Goal: Task Accomplishment & Management: Complete application form

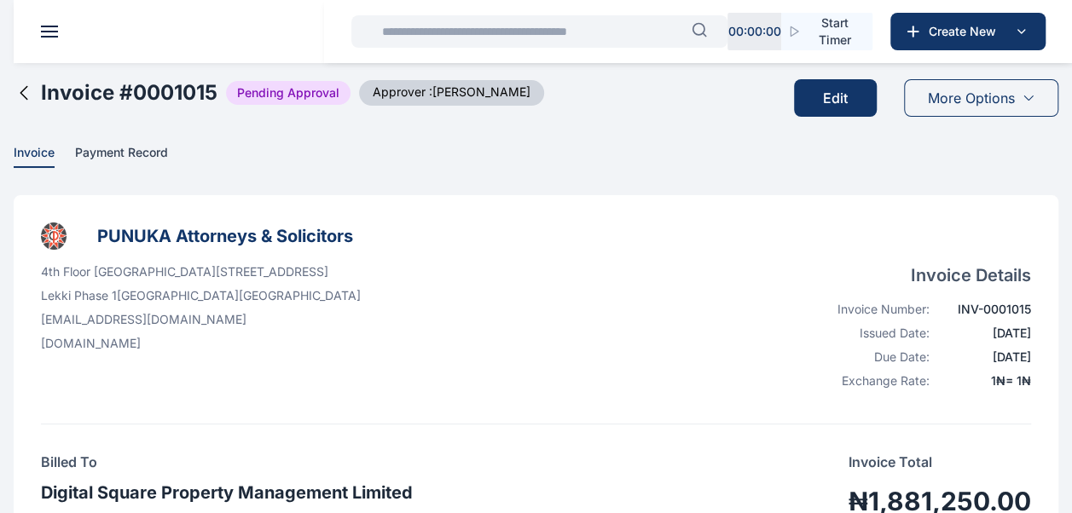
click at [17, 90] on icon at bounding box center [24, 93] width 20 height 20
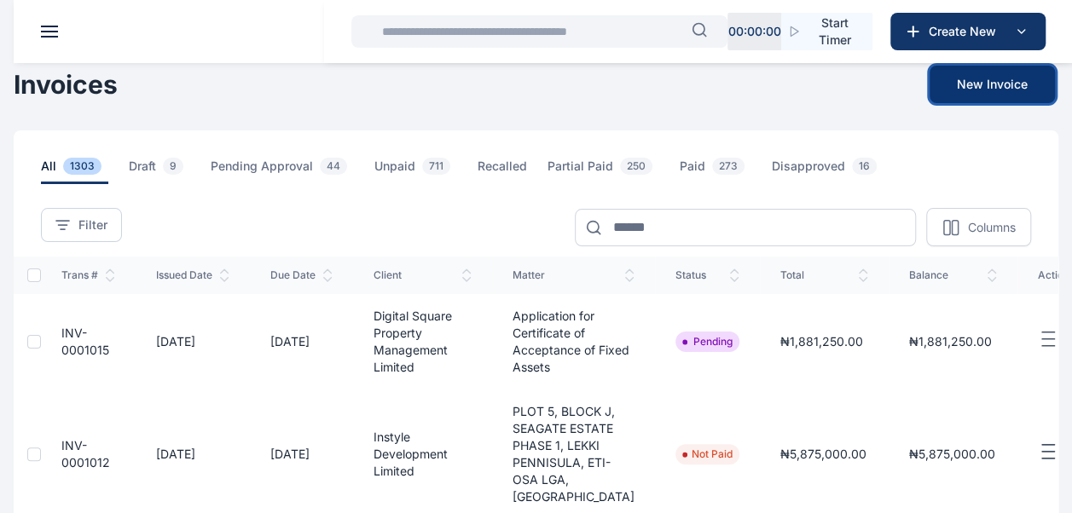
click at [950, 84] on button "New Invoice" at bounding box center [992, 85] width 125 height 38
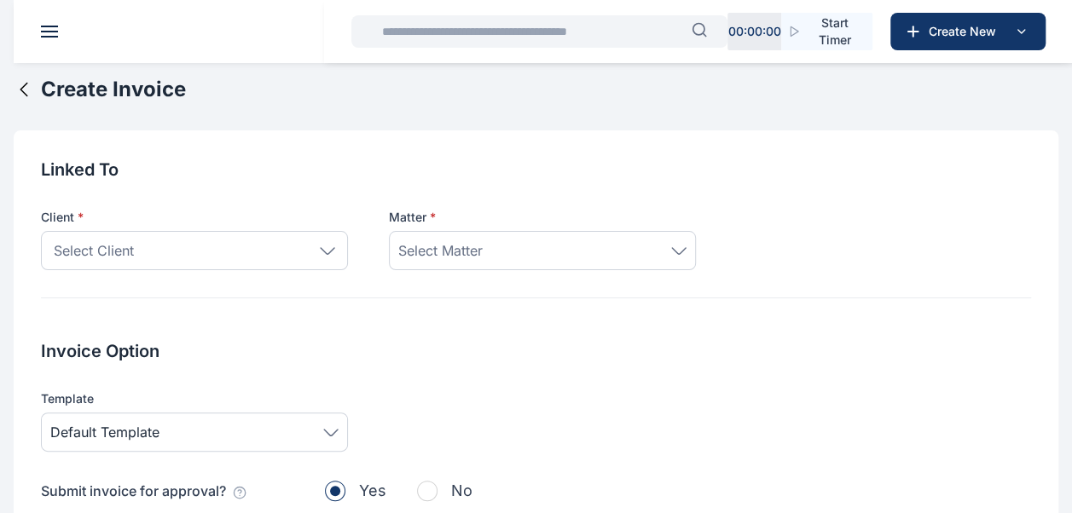
click at [321, 254] on div "Select Client" at bounding box center [194, 250] width 307 height 39
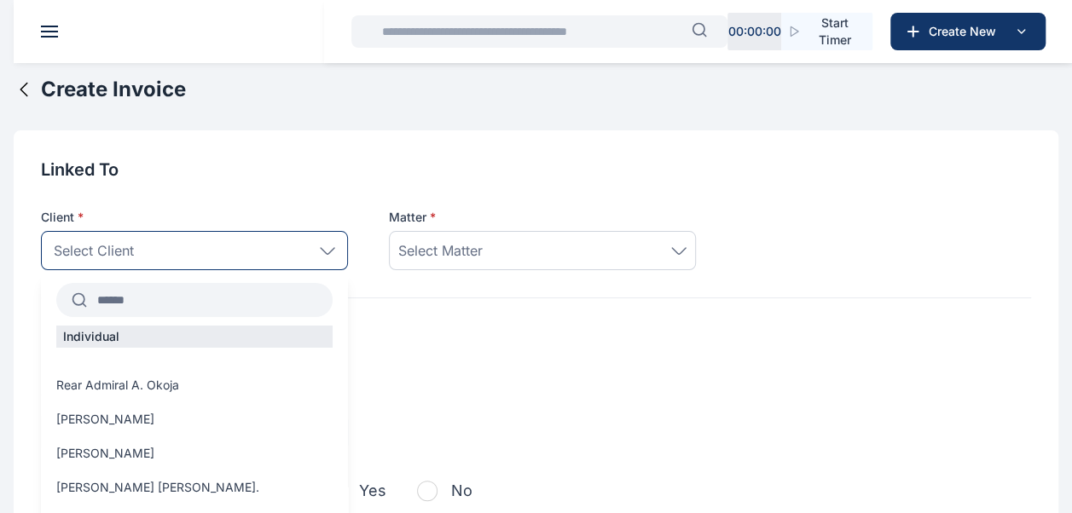
click at [226, 310] on input "text" at bounding box center [210, 300] width 246 height 31
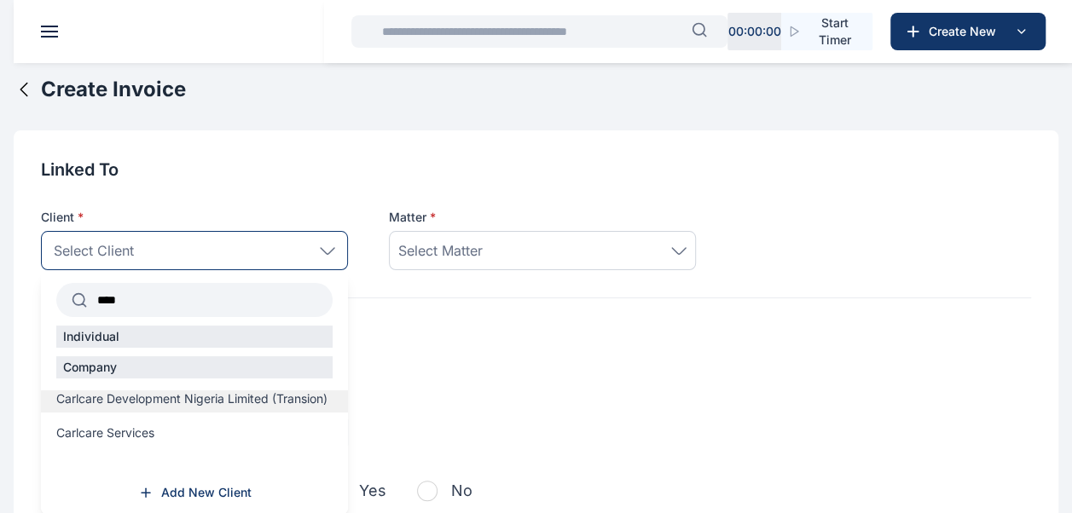
type input "****"
click at [180, 408] on span "Carlcare Development Nigeria Limited (Transion)" at bounding box center [191, 399] width 271 height 17
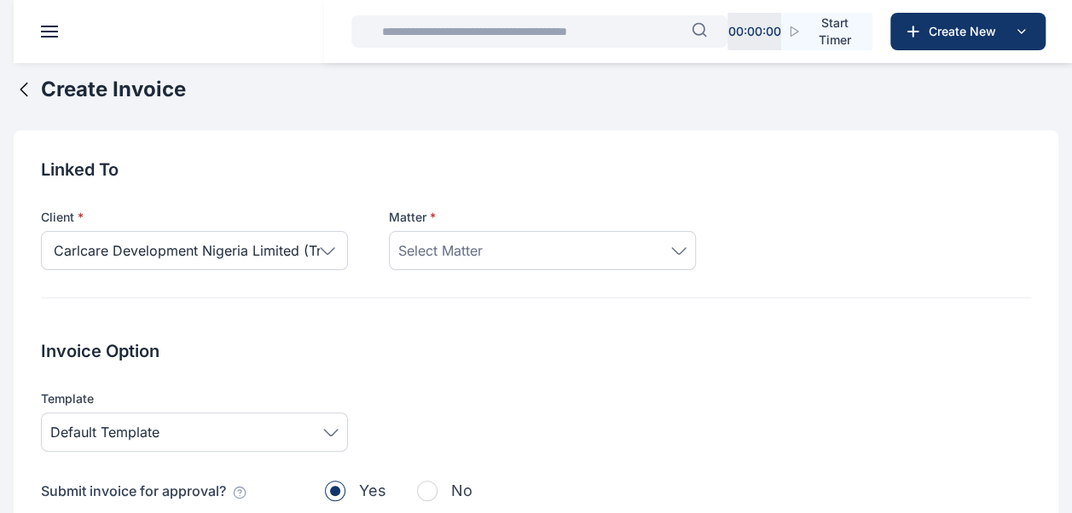
click at [451, 248] on span "Select Matter" at bounding box center [440, 251] width 84 height 20
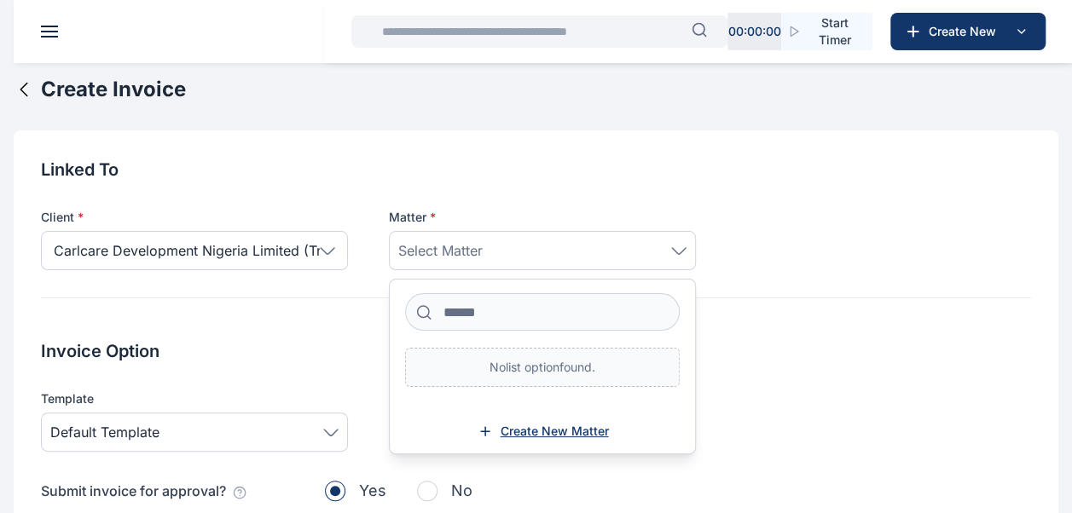
click at [548, 432] on span "Create New Matter" at bounding box center [555, 431] width 108 height 17
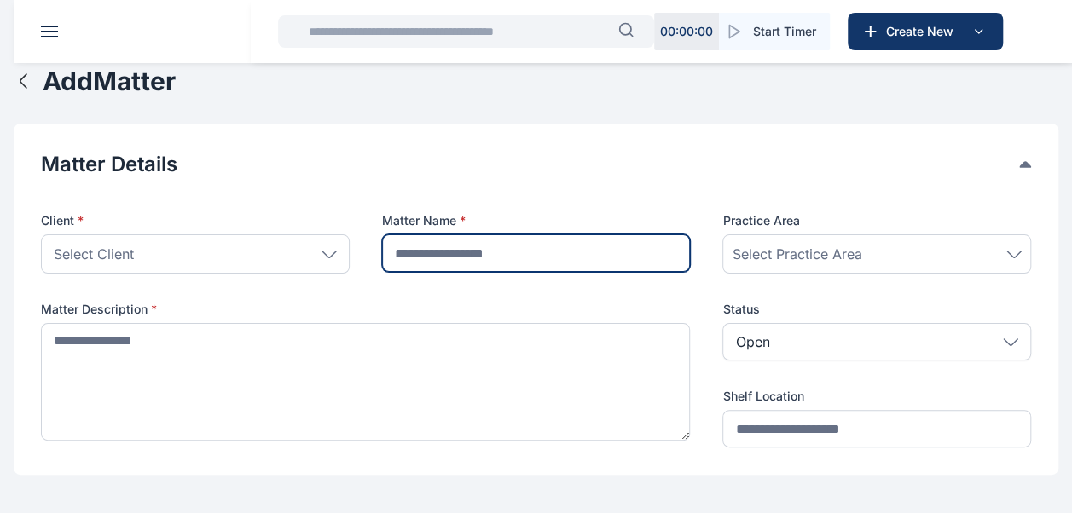
click at [551, 243] on input "text" at bounding box center [536, 254] width 309 height 38
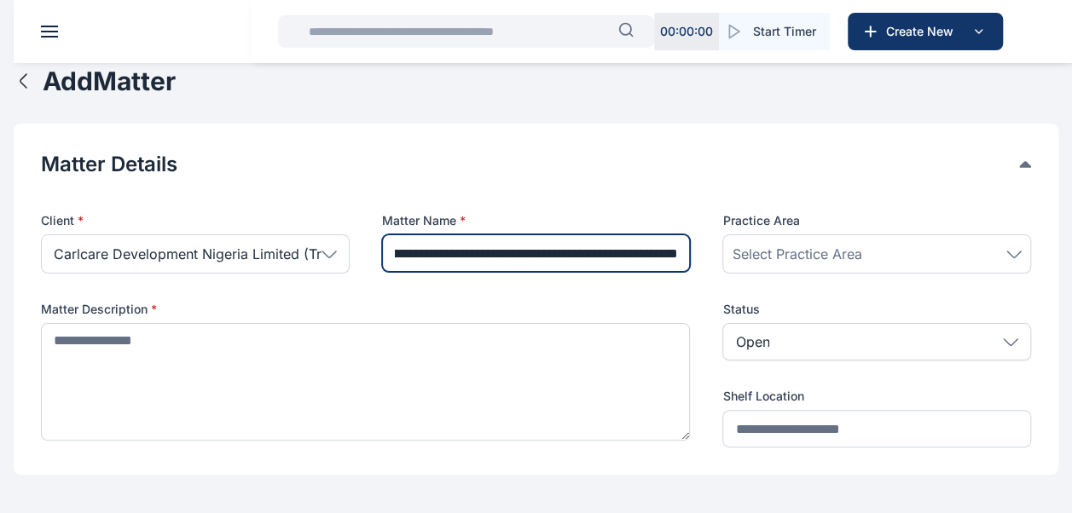
scroll to position [0, 121]
type input "**********"
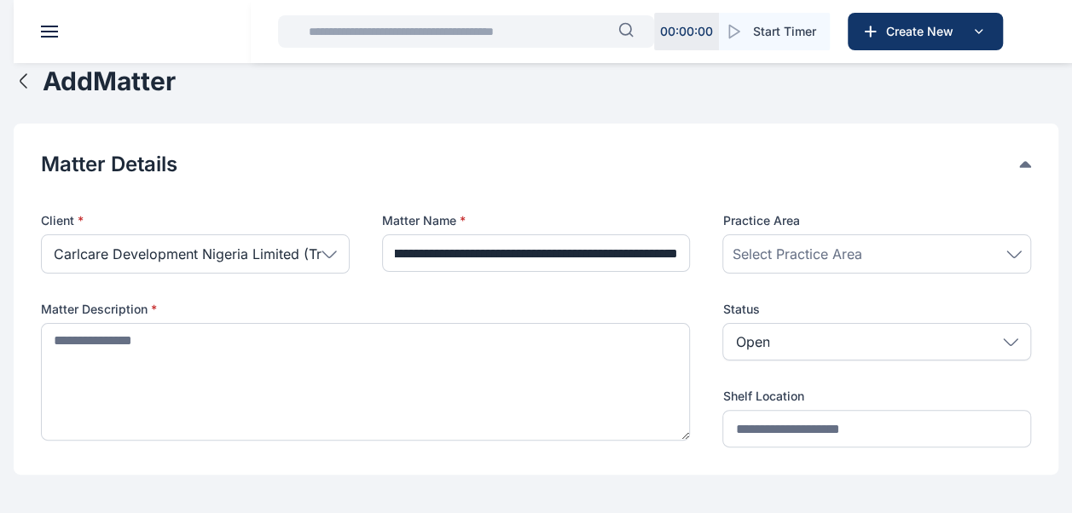
click at [907, 254] on div "Select Practice Area" at bounding box center [877, 254] width 290 height 20
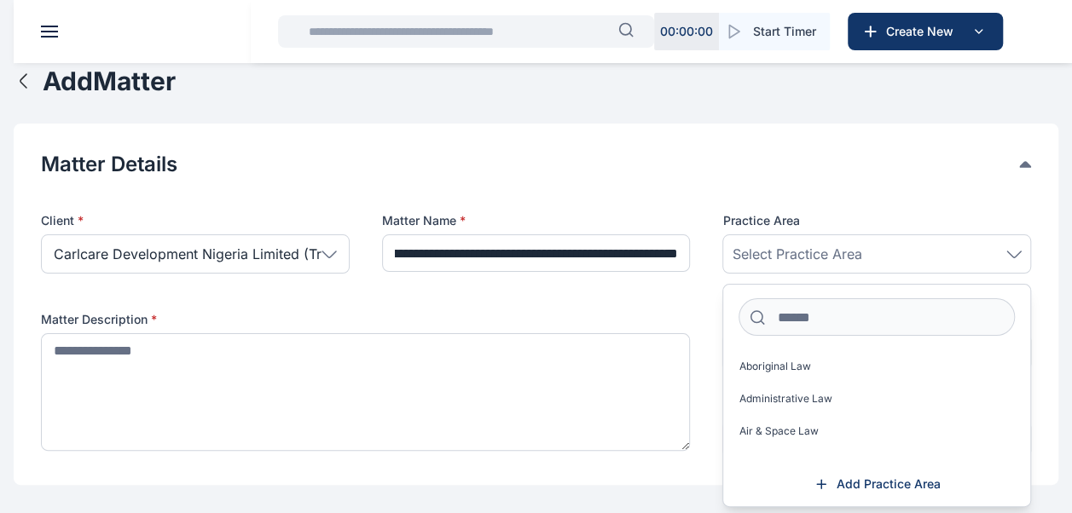
scroll to position [0, 0]
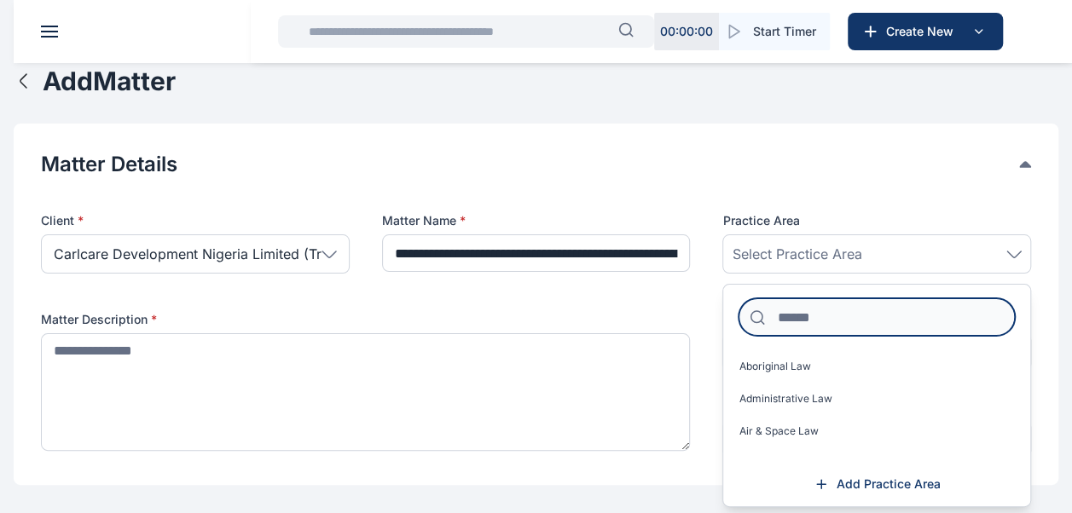
click at [853, 316] on input at bounding box center [877, 318] width 276 height 38
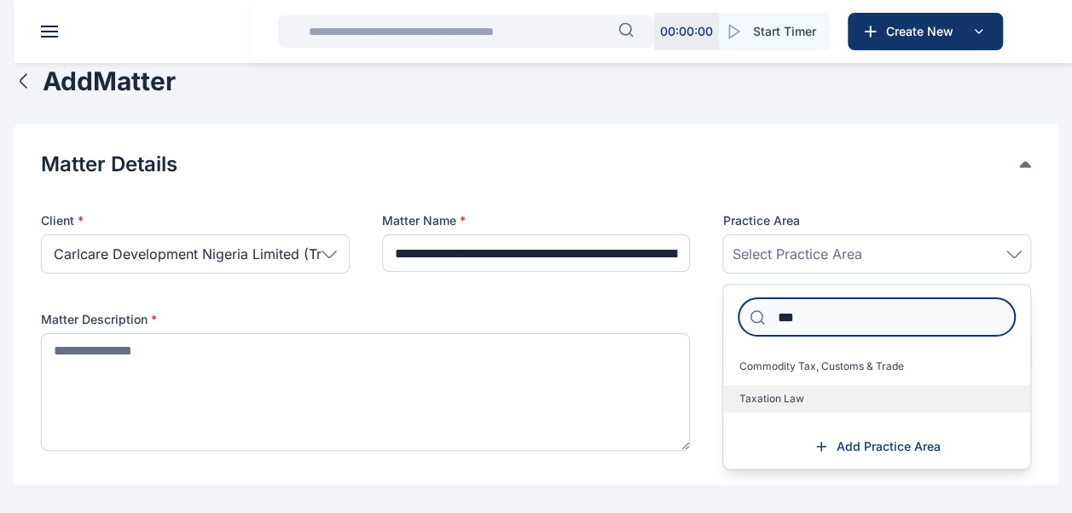
type input "***"
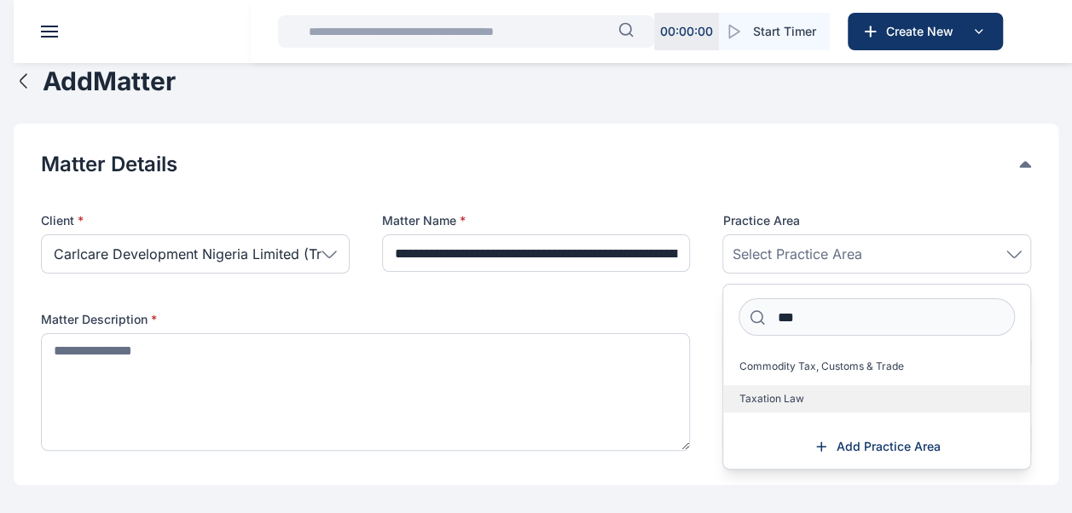
click at [829, 392] on label "Taxation Law" at bounding box center [876, 399] width 307 height 27
click at [764, 394] on span "Taxation Law" at bounding box center [771, 399] width 65 height 14
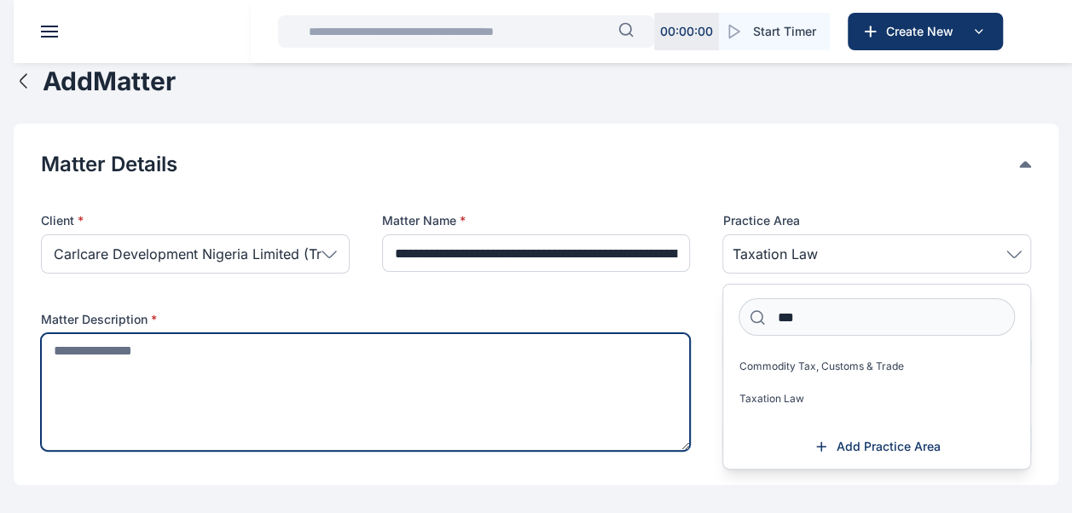
drag, startPoint x: 363, startPoint y: 362, endPoint x: 290, endPoint y: 375, distance: 74.5
click at [290, 375] on textarea at bounding box center [365, 392] width 649 height 118
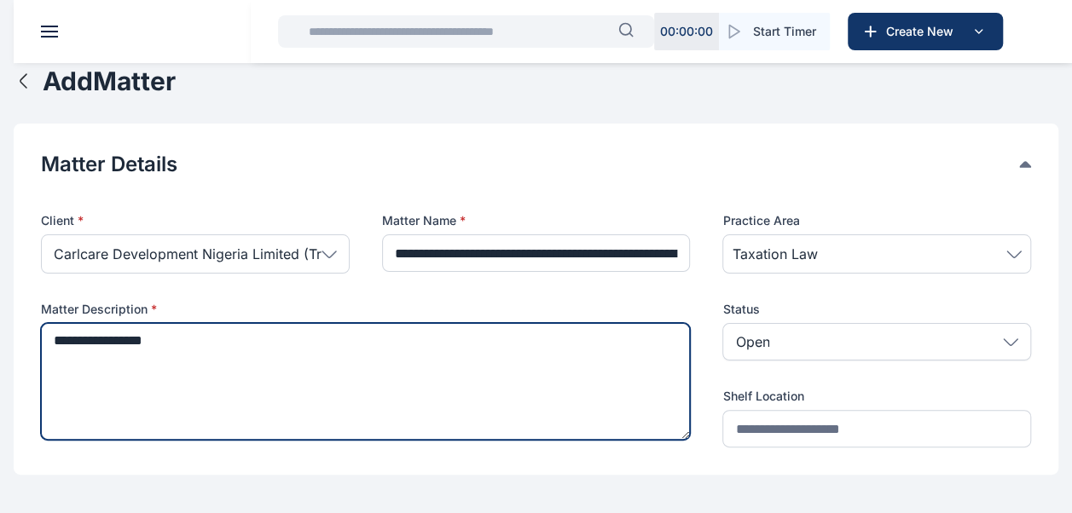
type textarea "**********"
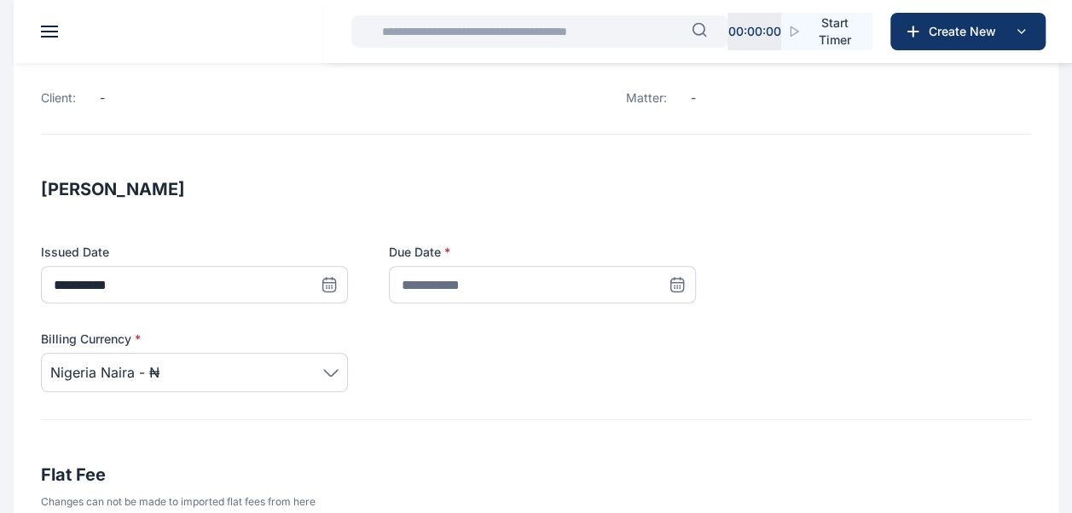
click at [679, 283] on icon at bounding box center [677, 284] width 17 height 17
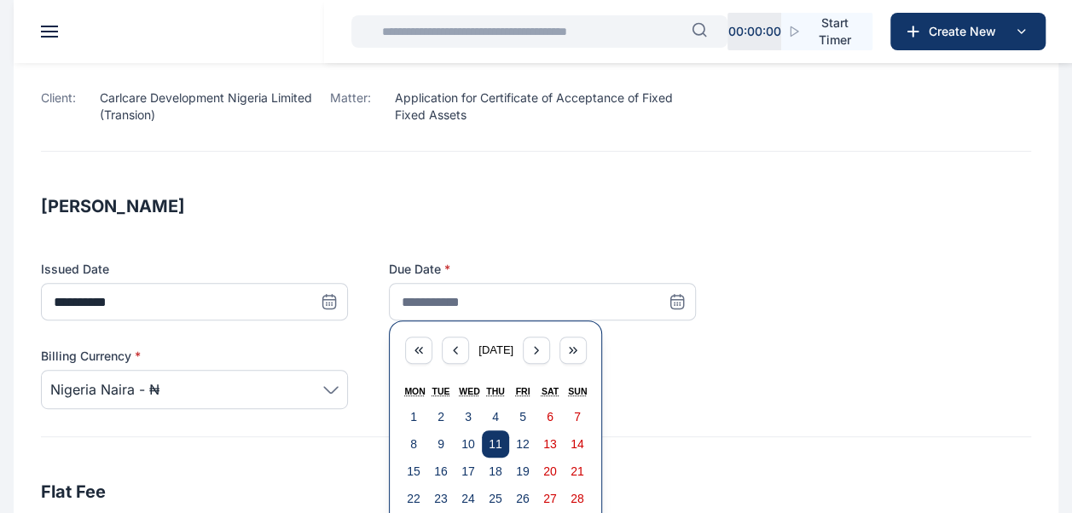
click at [505, 446] on button "11" at bounding box center [495, 444] width 27 height 27
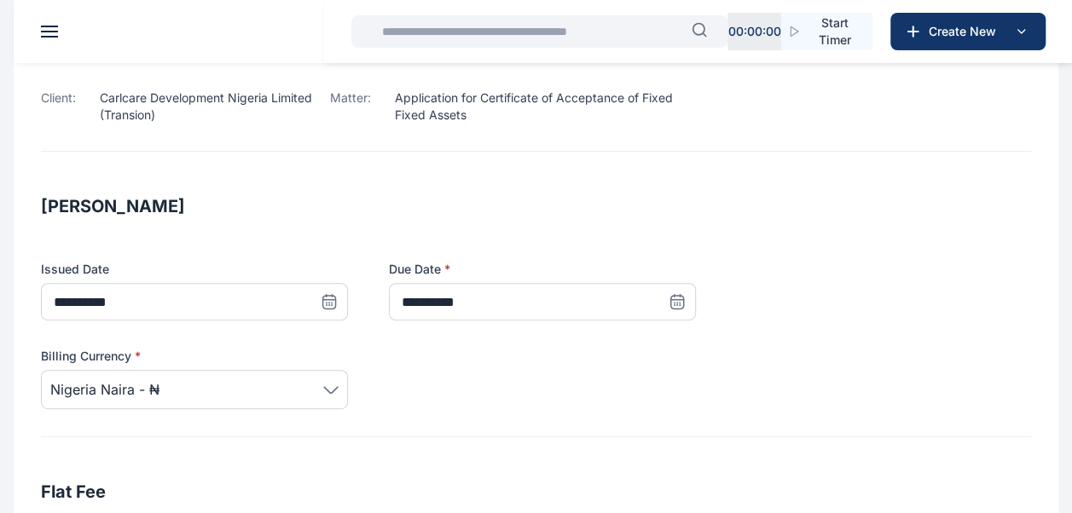
click at [683, 299] on icon at bounding box center [677, 302] width 13 height 13
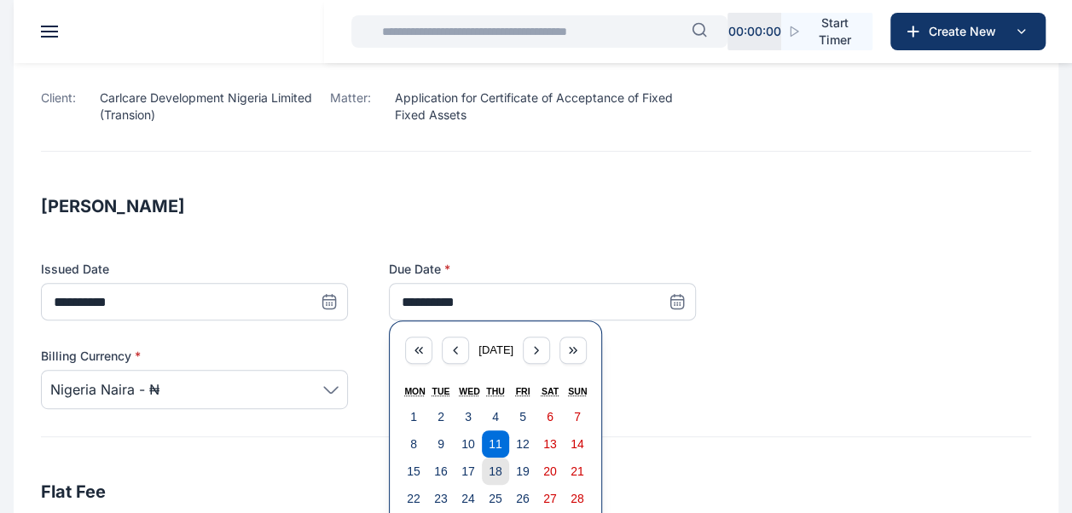
click at [505, 473] on button "18" at bounding box center [495, 471] width 27 height 27
type input "**********"
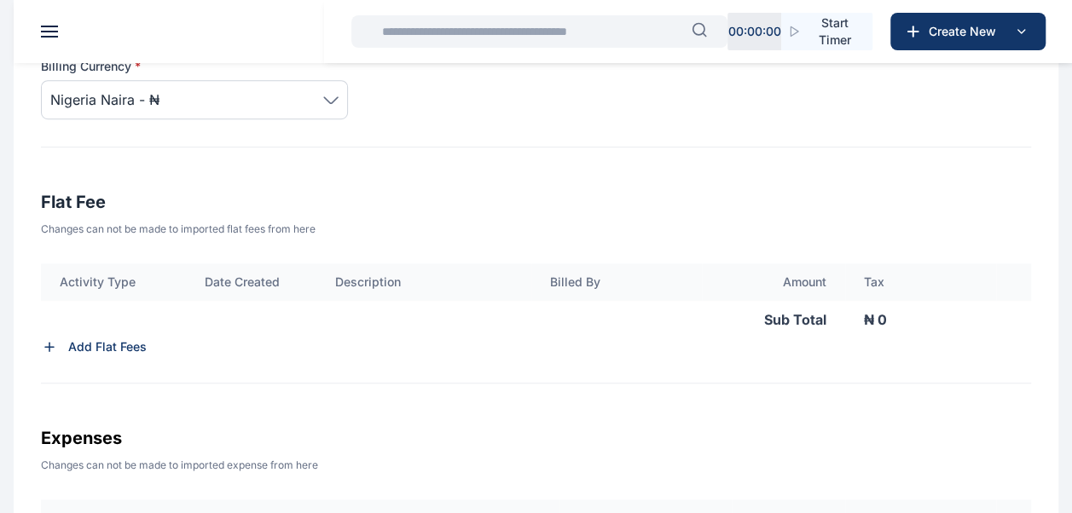
scroll to position [519, 0]
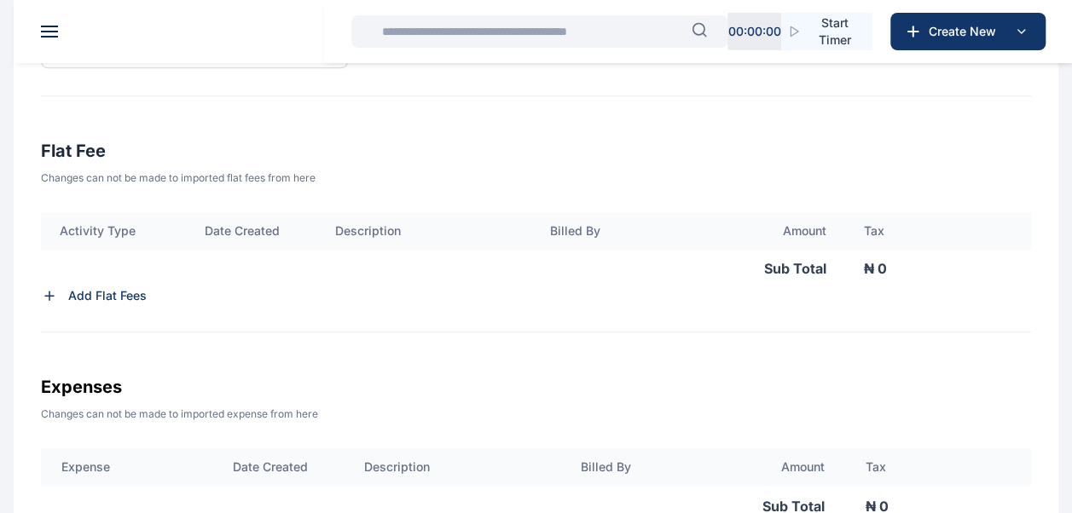
click at [119, 295] on p "Add Flat Fees" at bounding box center [107, 295] width 78 height 17
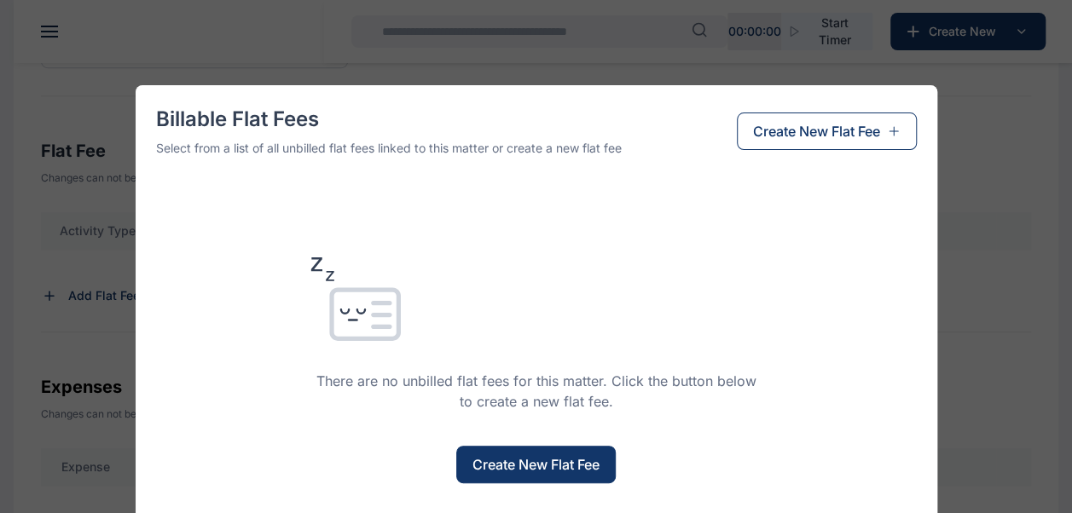
click at [517, 476] on button "Create New Flat Fee" at bounding box center [535, 465] width 159 height 38
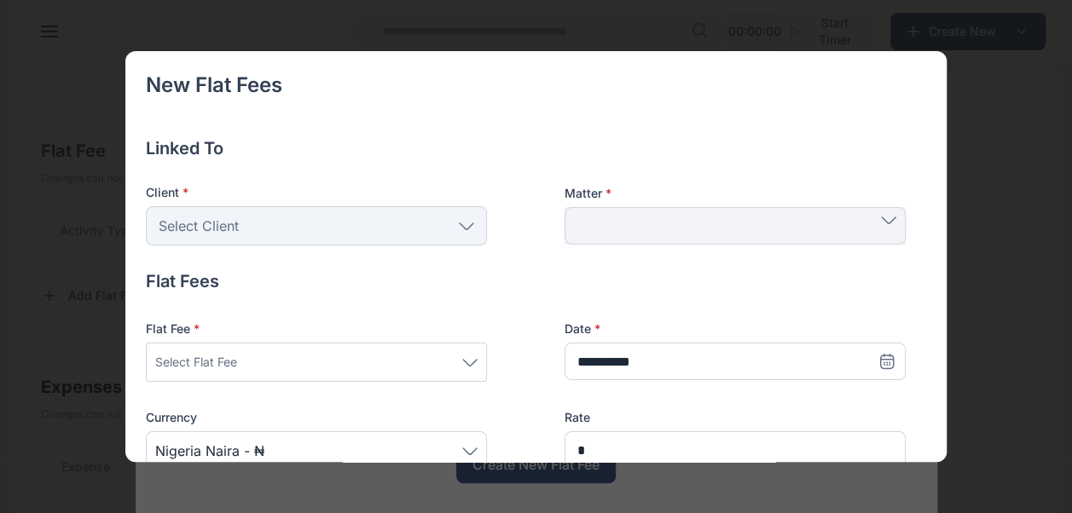
click at [399, 229] on div "Select Client" at bounding box center [316, 225] width 341 height 39
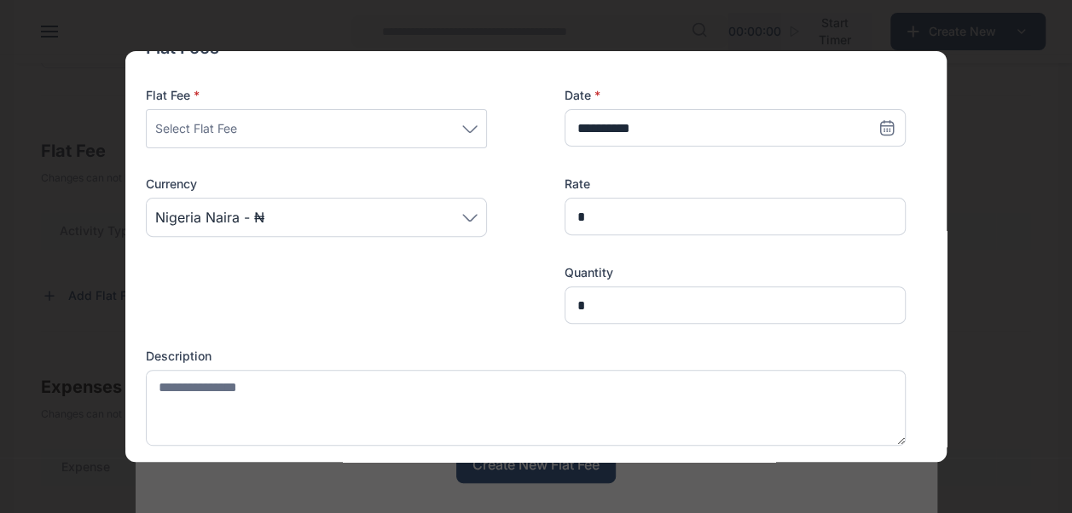
scroll to position [256, 0]
click at [409, 135] on div "Select Flat Fee" at bounding box center [316, 127] width 322 height 20
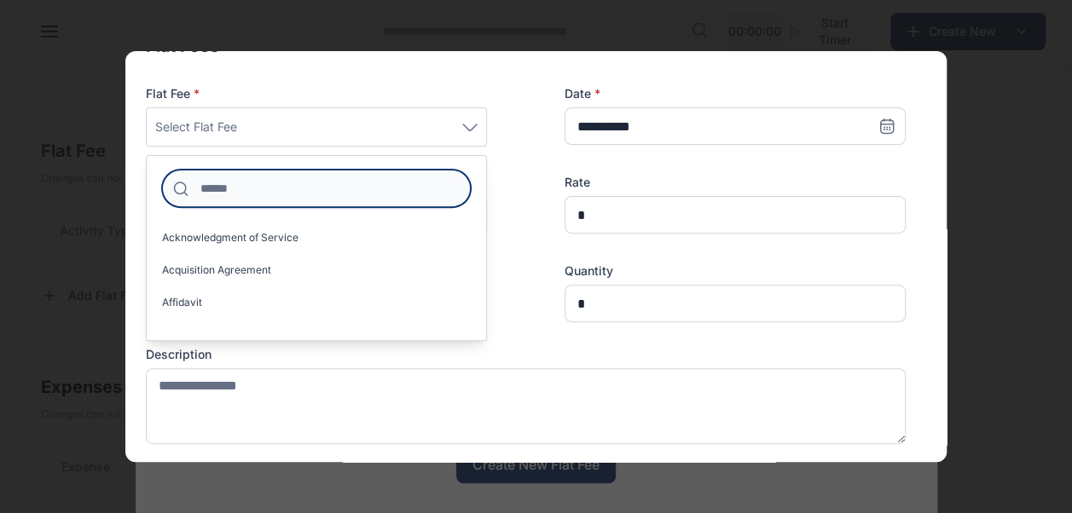
click at [375, 196] on input at bounding box center [316, 189] width 309 height 38
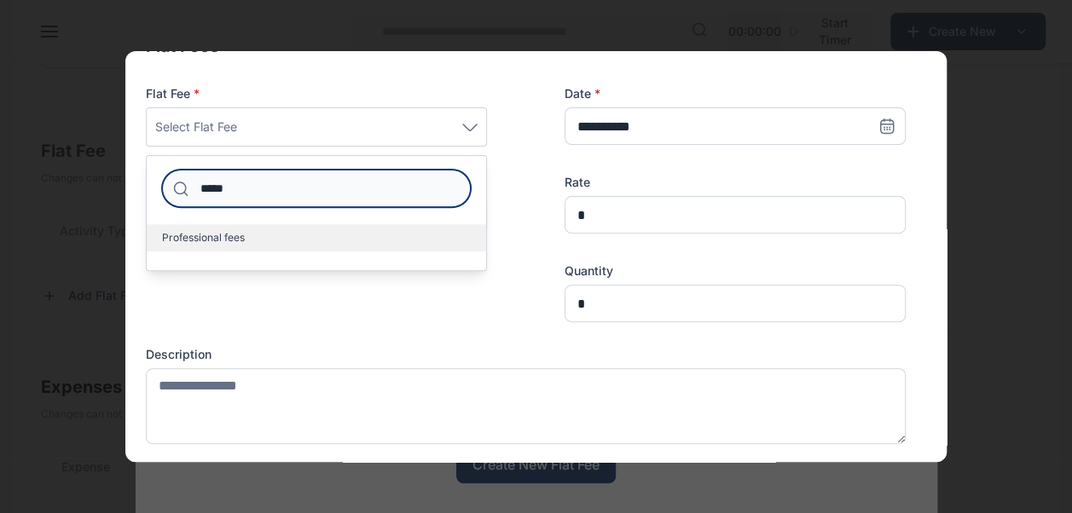
type input "*****"
click at [358, 239] on label "Professional fees" at bounding box center [316, 237] width 339 height 27
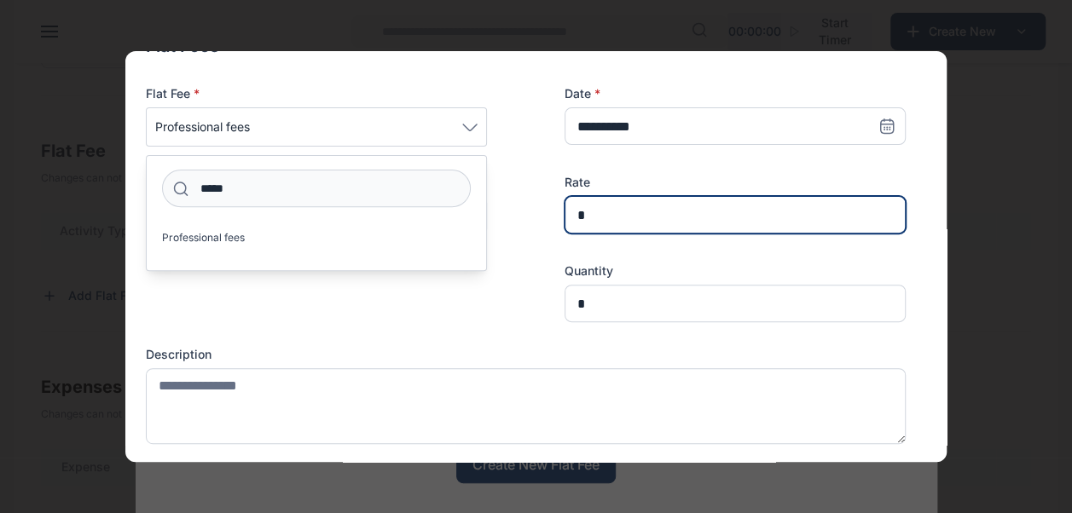
click at [645, 218] on input "*" at bounding box center [735, 215] width 341 height 38
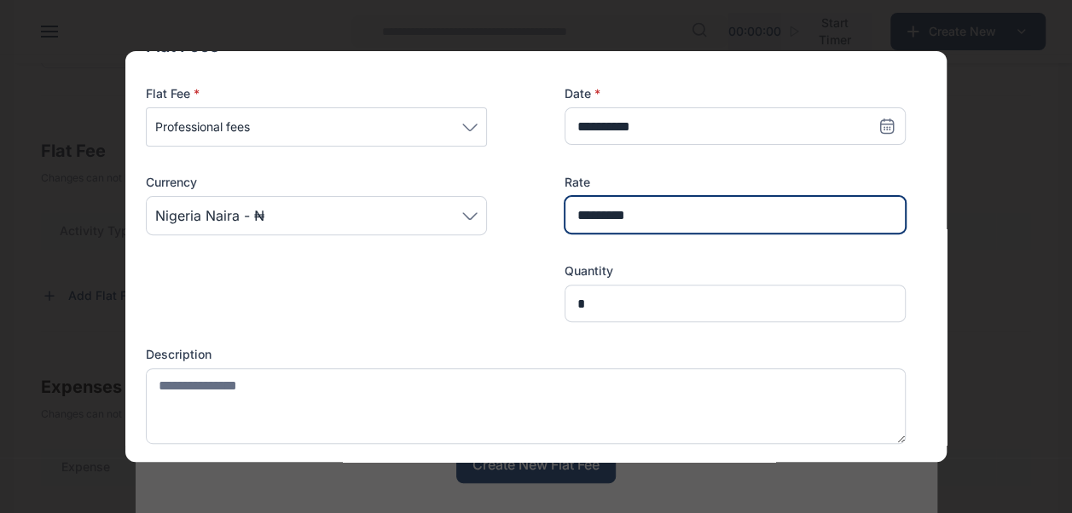
type input "*********"
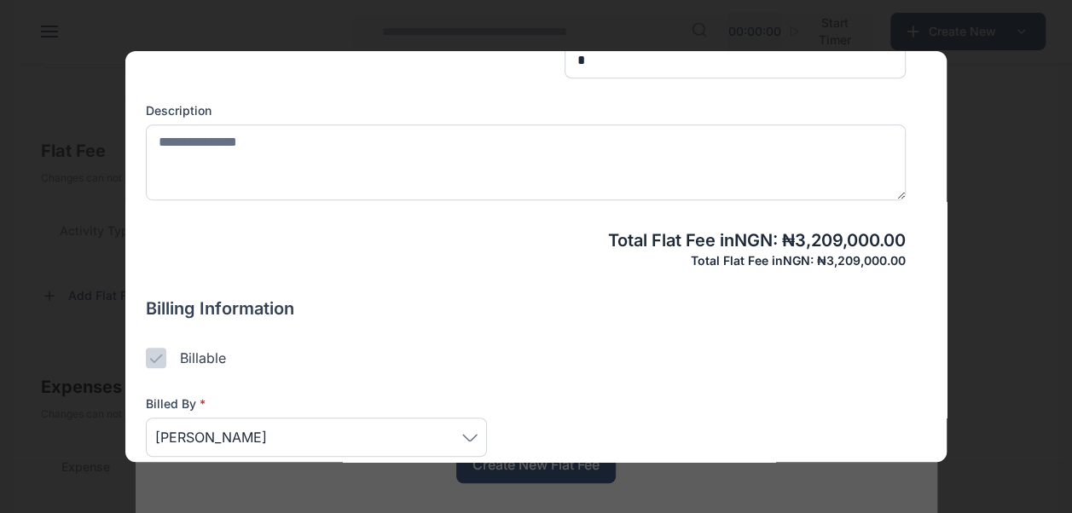
scroll to position [512, 0]
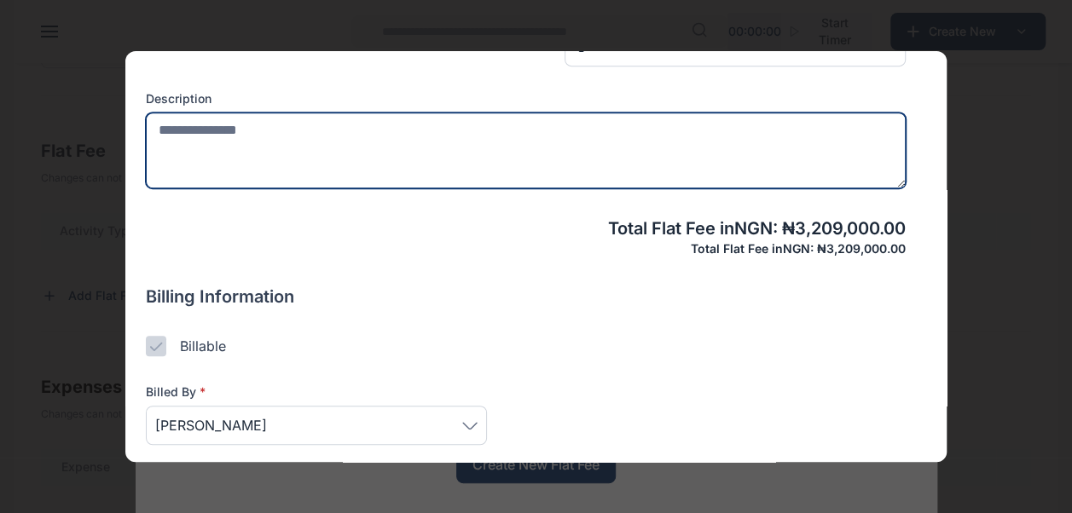
click at [385, 152] on textarea at bounding box center [526, 151] width 760 height 76
type textarea "*"
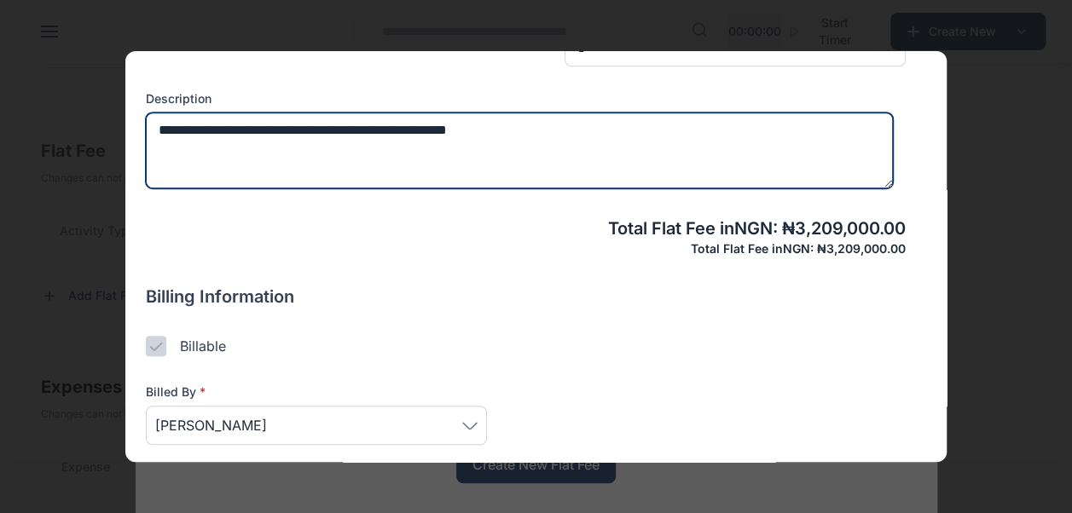
paste textarea "**********"
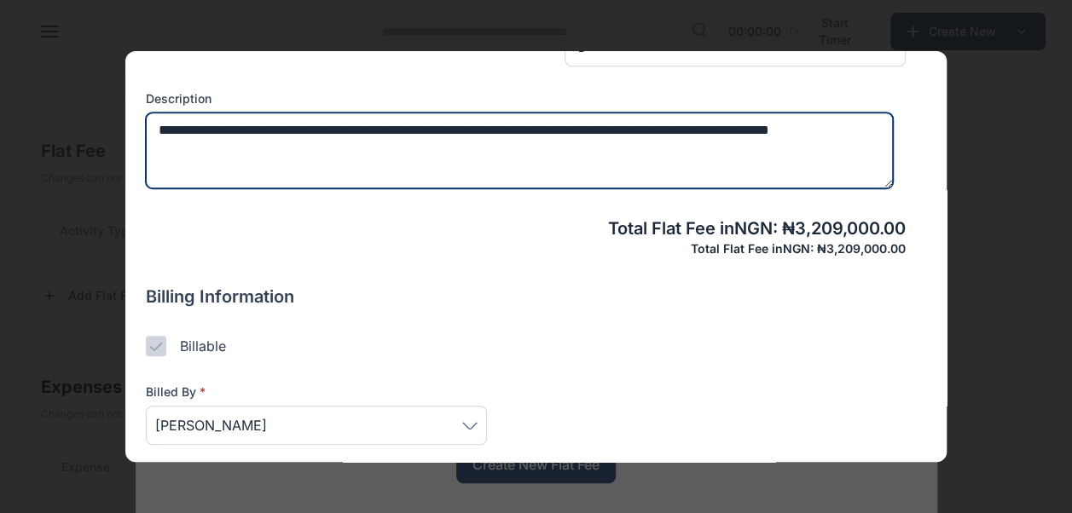
click at [522, 130] on textarea "**********" at bounding box center [519, 151] width 747 height 76
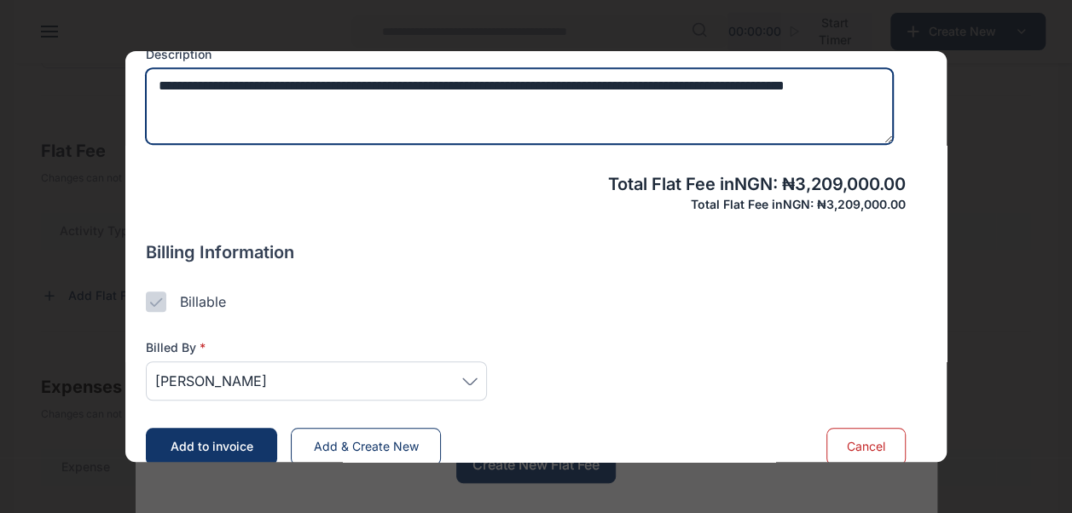
scroll to position [578, 0]
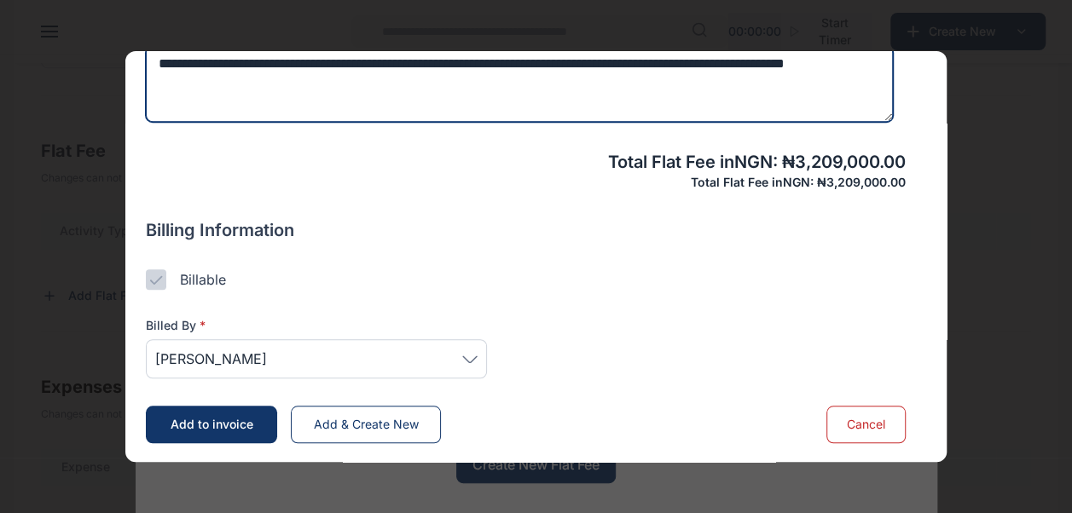
type textarea "**********"
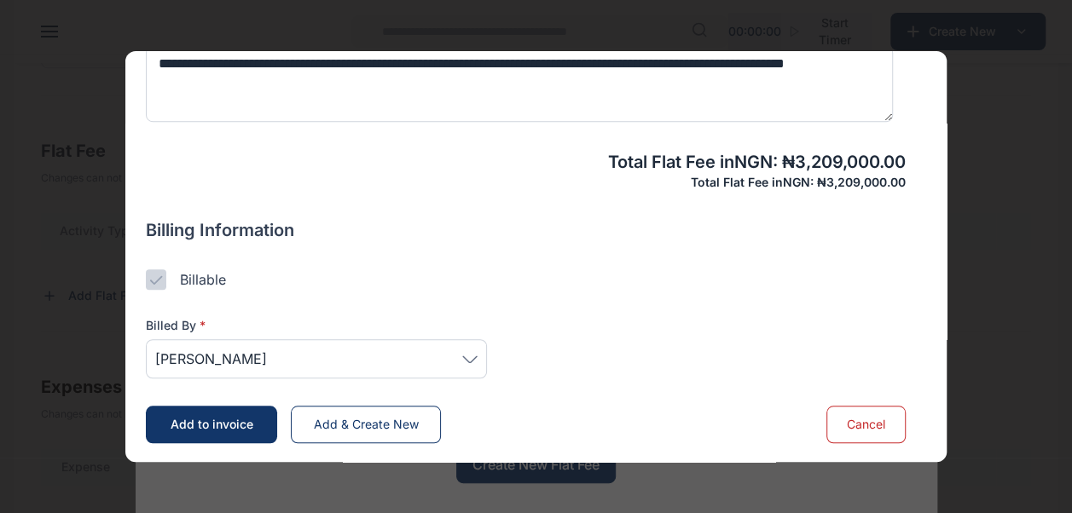
click at [459, 353] on span "[PERSON_NAME]" at bounding box center [316, 359] width 322 height 20
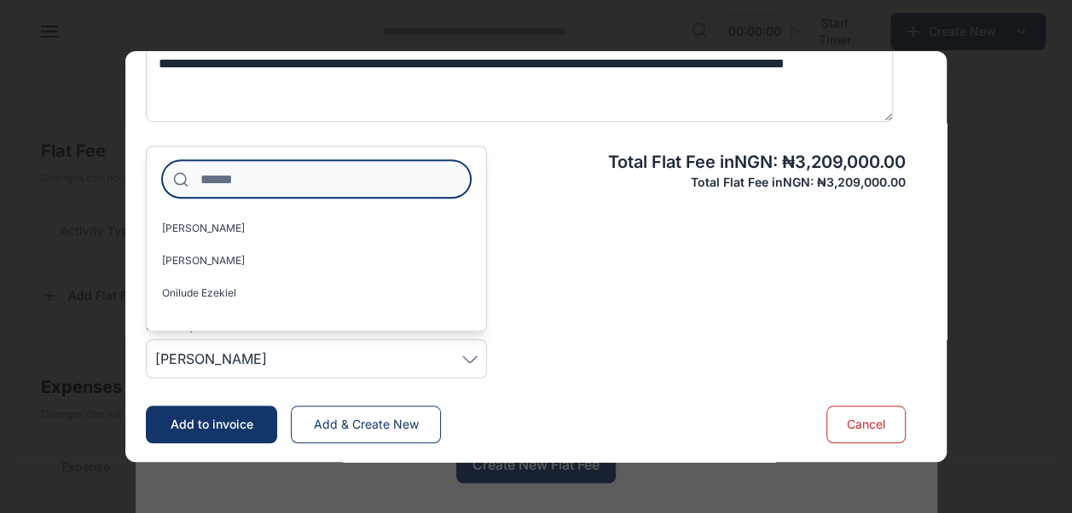
click at [376, 177] on input at bounding box center [316, 179] width 309 height 38
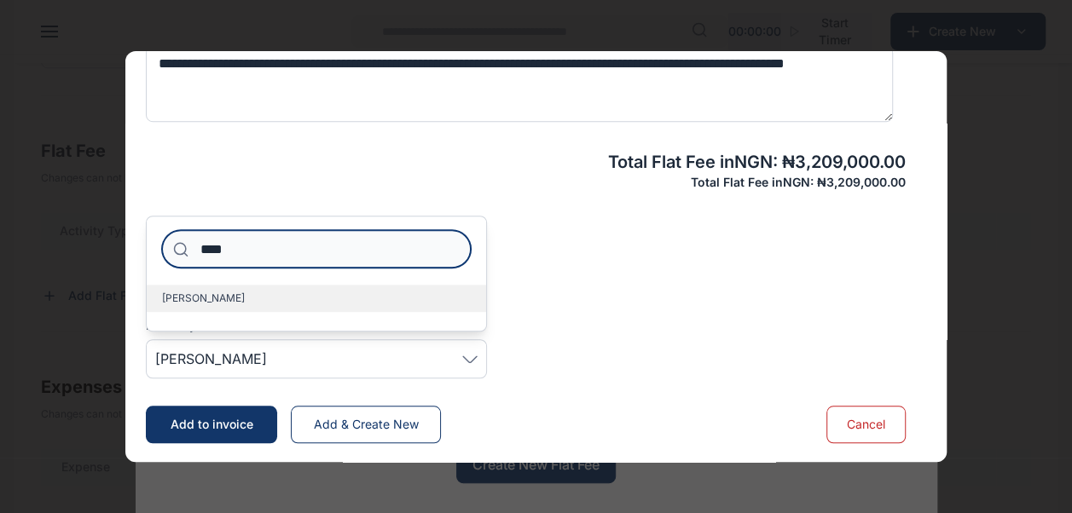
type input "****"
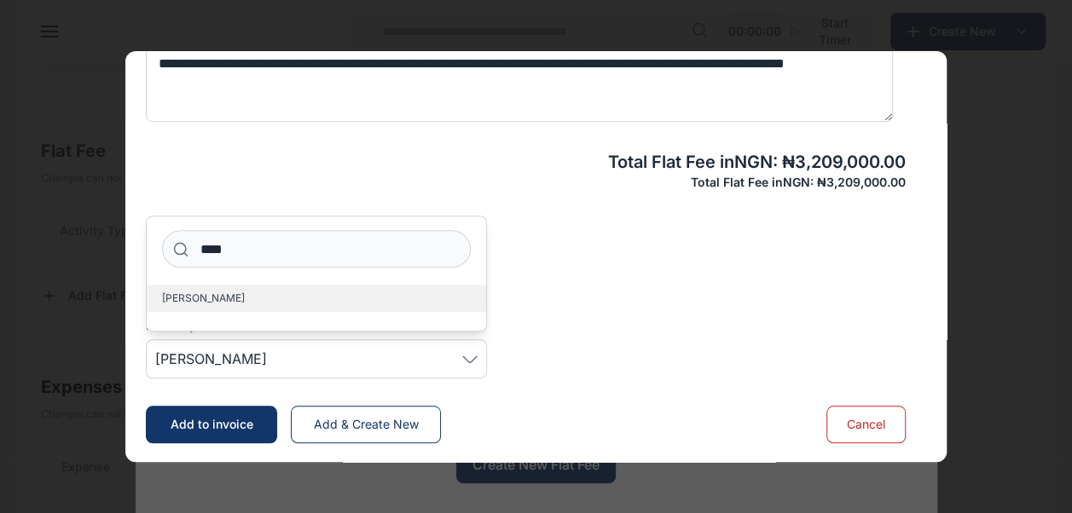
click at [352, 299] on label "[PERSON_NAME]" at bounding box center [316, 298] width 339 height 27
click at [404, 362] on span "[PERSON_NAME]" at bounding box center [316, 359] width 322 height 20
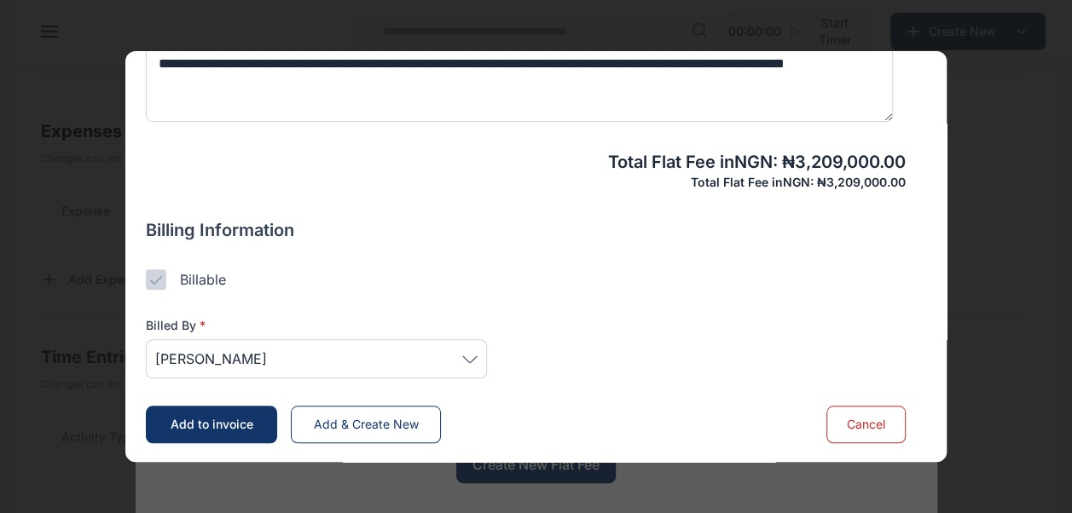
click at [246, 415] on button "Add to invoice" at bounding box center [211, 425] width 131 height 38
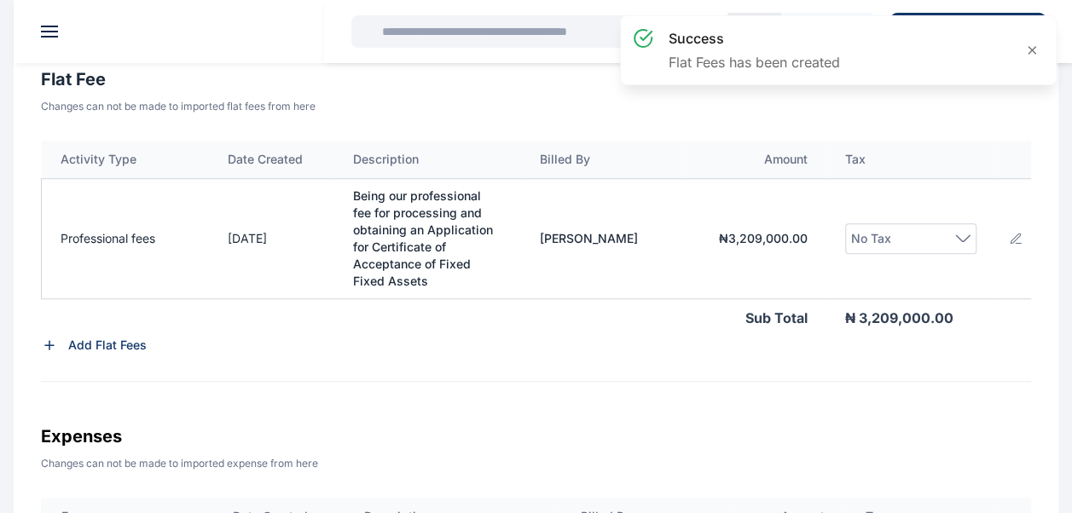
scroll to position [553, 0]
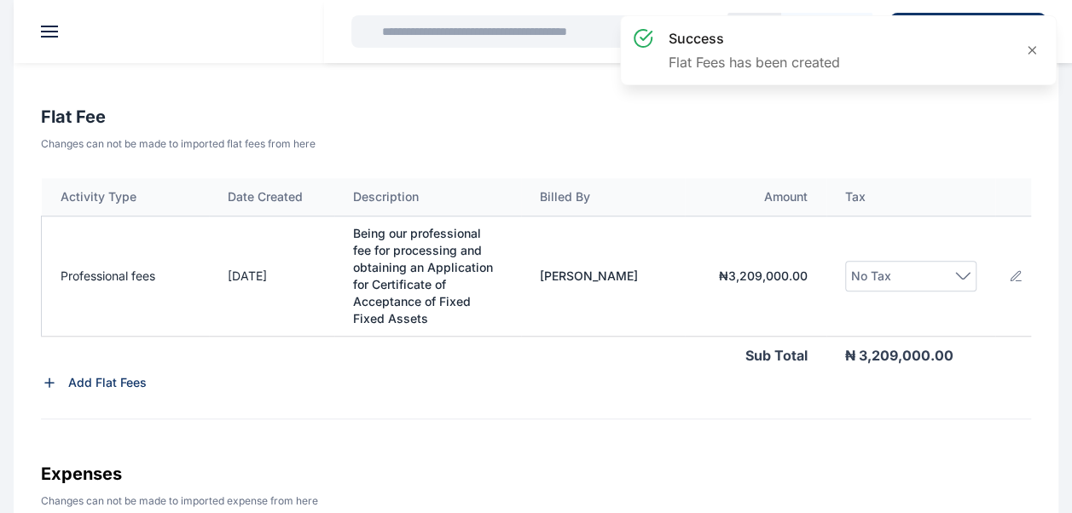
click at [957, 273] on icon at bounding box center [962, 276] width 15 height 8
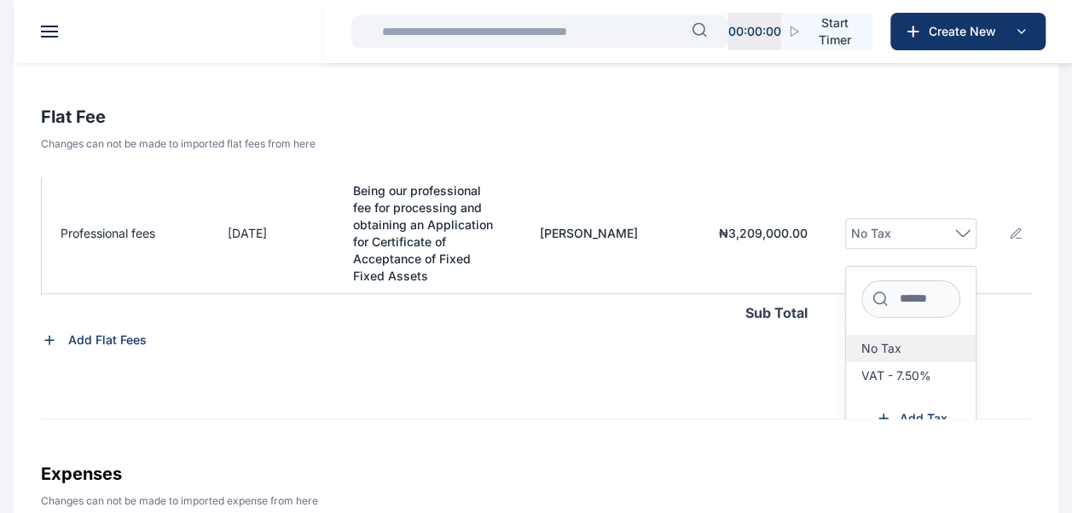
scroll to position [65, 0]
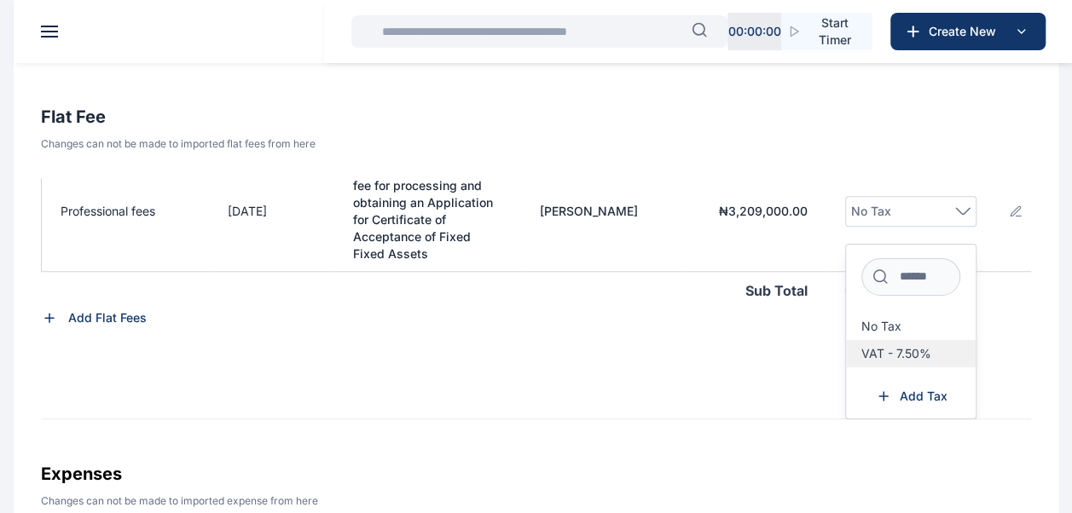
click at [920, 352] on span "VAT - 7.50%" at bounding box center [896, 354] width 70 height 14
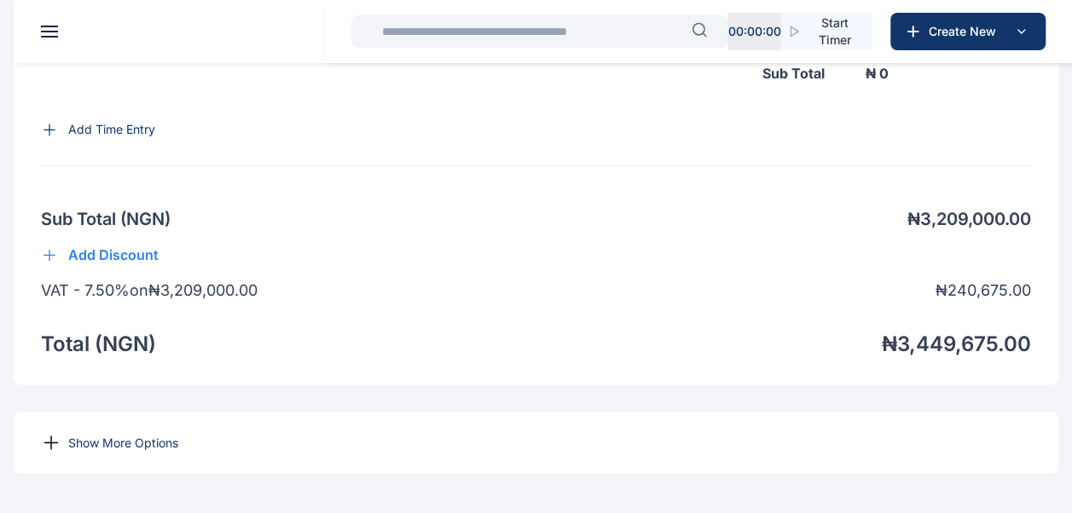
scroll to position [1414, 0]
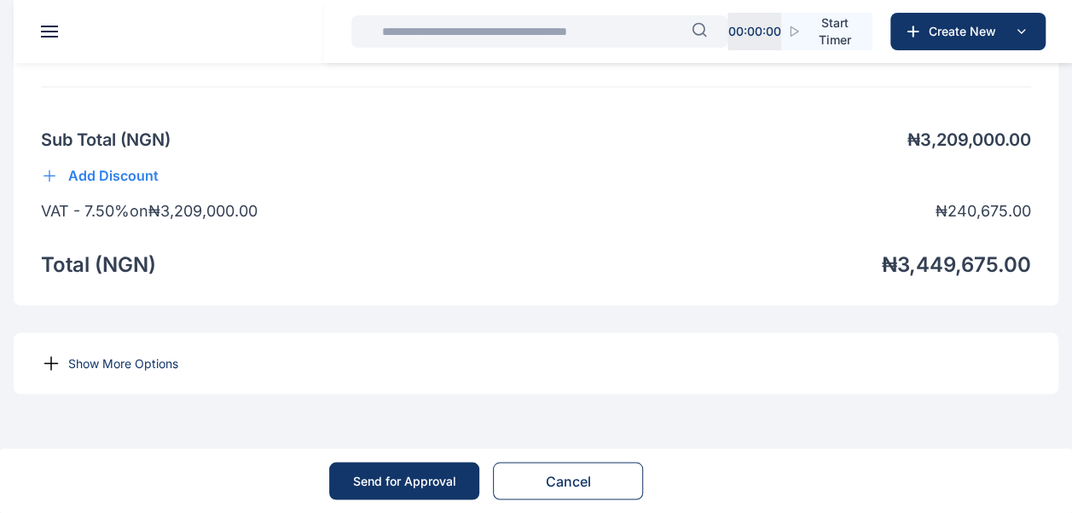
scroll to position [65, 0]
click at [115, 363] on p "Show More Options" at bounding box center [123, 363] width 110 height 17
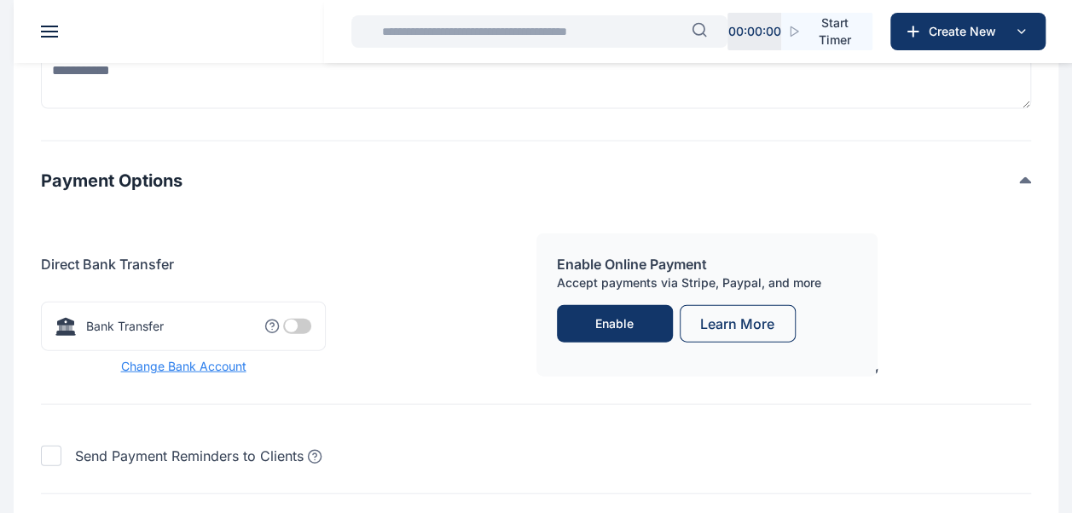
scroll to position [1926, 0]
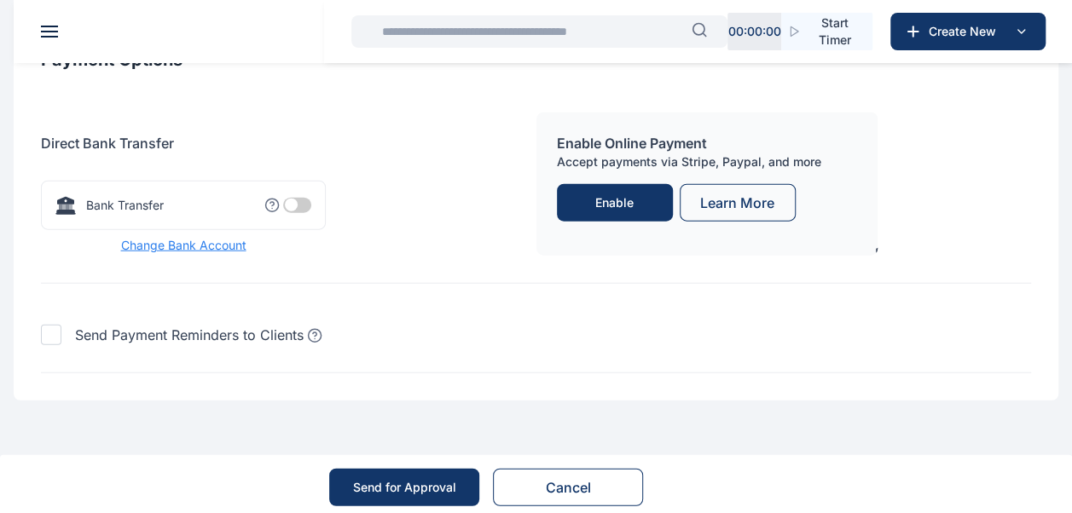
click at [288, 213] on span at bounding box center [297, 205] width 28 height 15
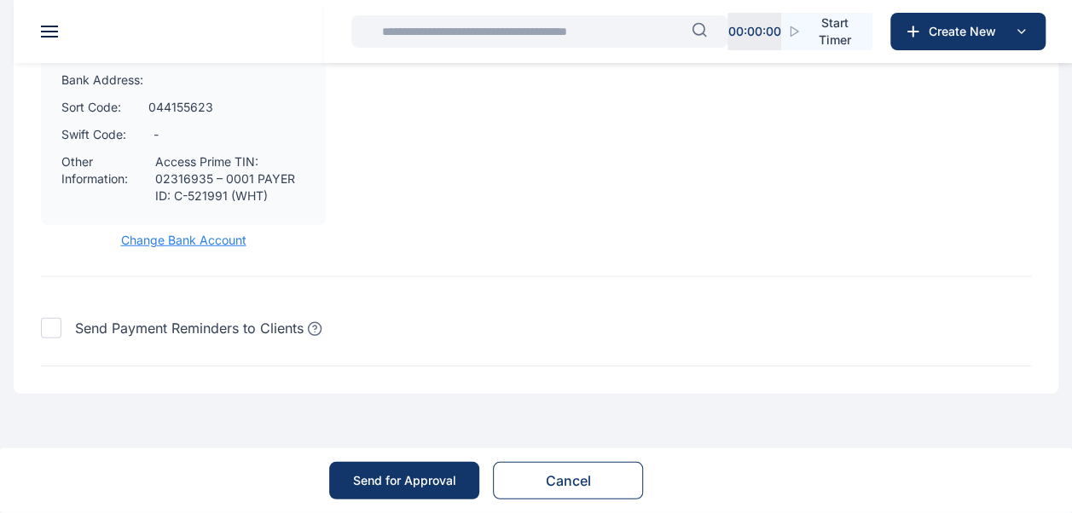
scroll to position [2286, 0]
click at [381, 471] on button "Send for Approval" at bounding box center [404, 481] width 150 height 38
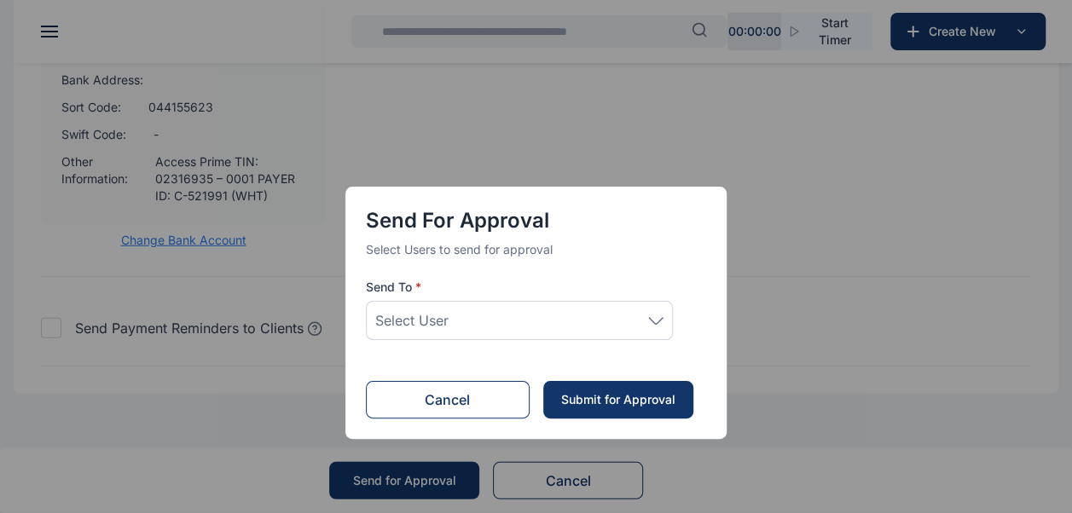
click at [548, 314] on div "Select User" at bounding box center [519, 320] width 288 height 20
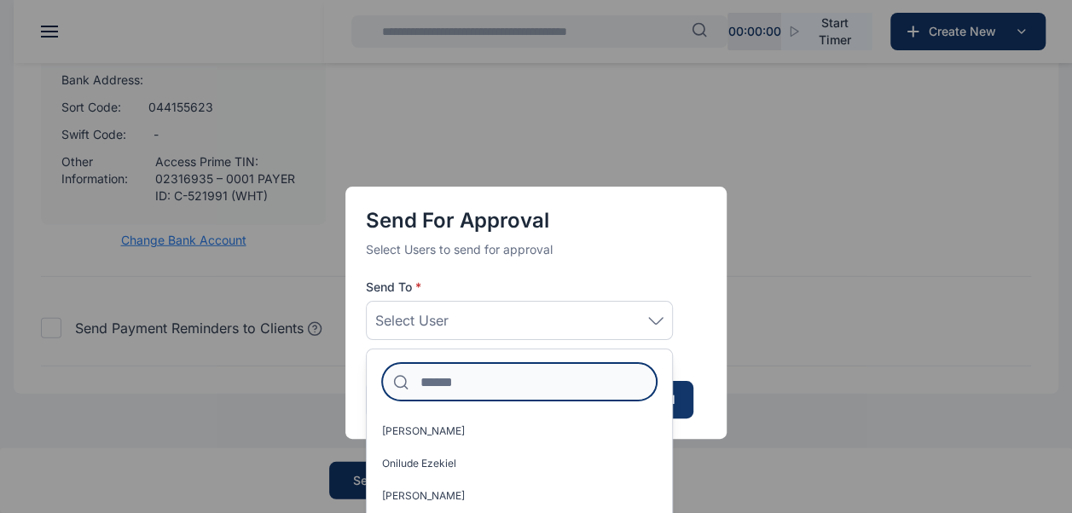
click at [450, 377] on input at bounding box center [519, 382] width 275 height 38
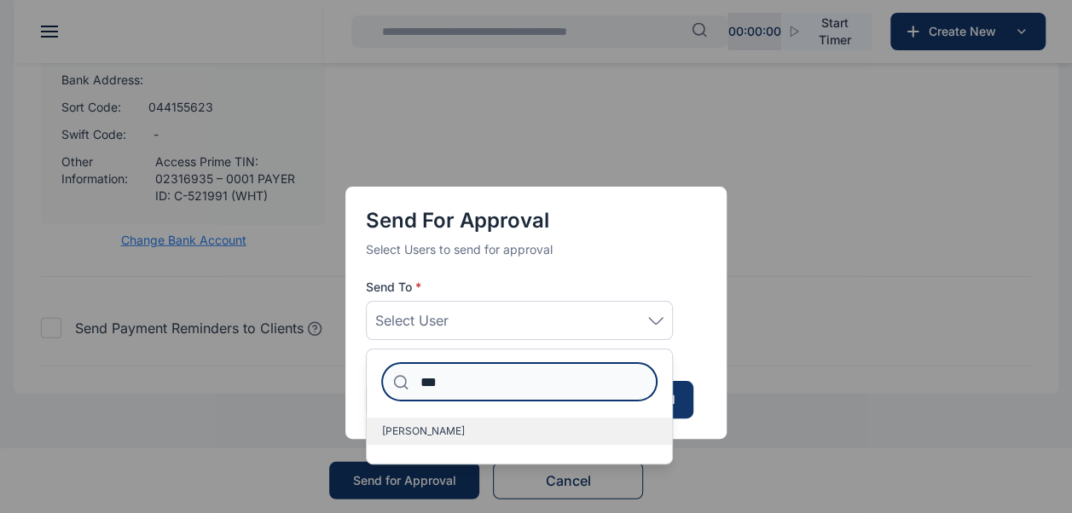
type input "***"
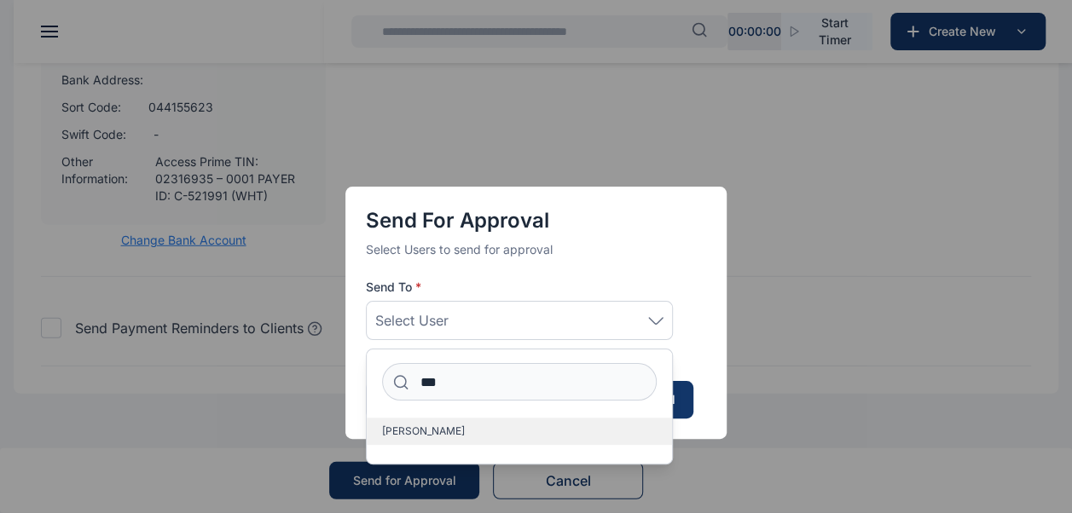
click at [432, 438] on span "[PERSON_NAME]" at bounding box center [423, 432] width 83 height 14
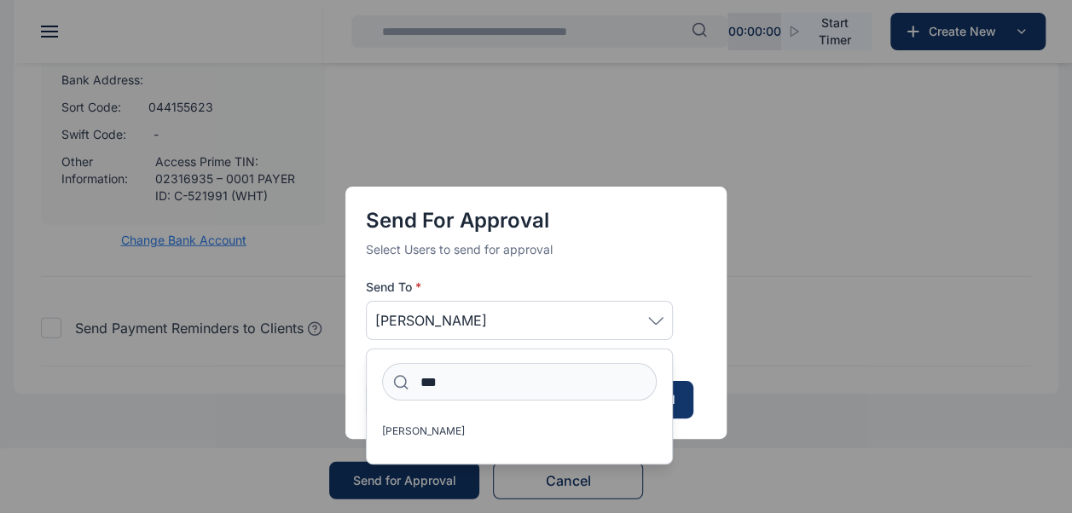
click at [412, 495] on div "Send for Approval Select Users to send for approval Send To * [PERSON_NAME] ***…" at bounding box center [535, 299] width 381 height 428
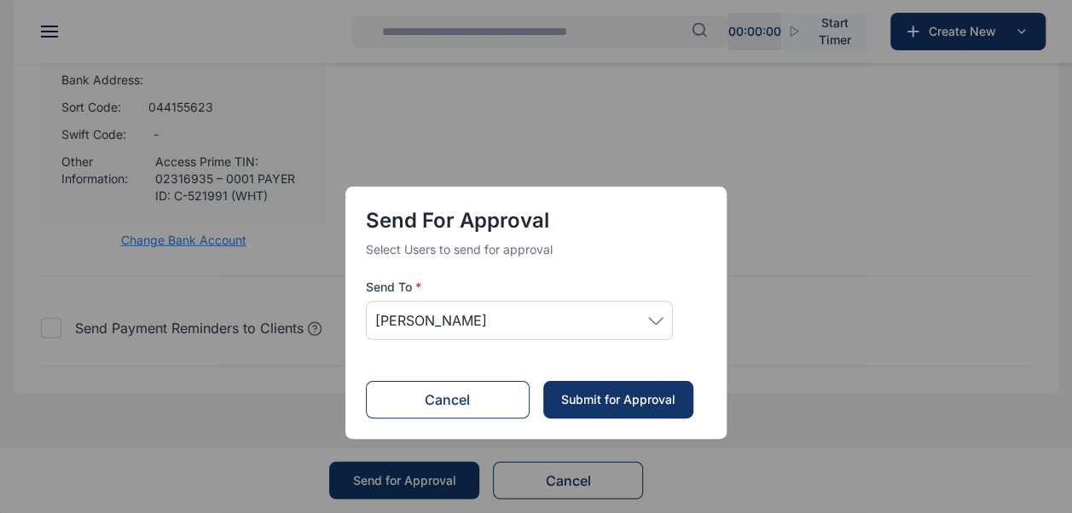
click at [571, 397] on div "Submit for Approval" at bounding box center [617, 399] width 116 height 17
